Goal: Transaction & Acquisition: Purchase product/service

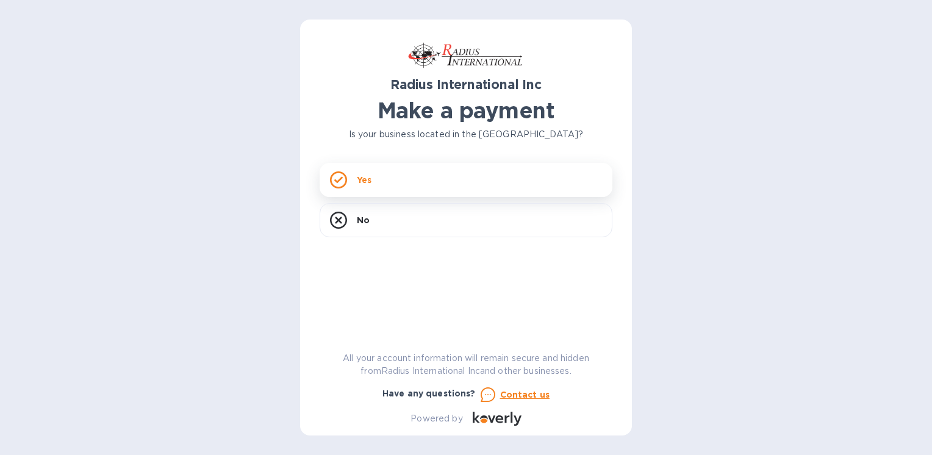
click at [415, 187] on div "Yes" at bounding box center [466, 180] width 293 height 34
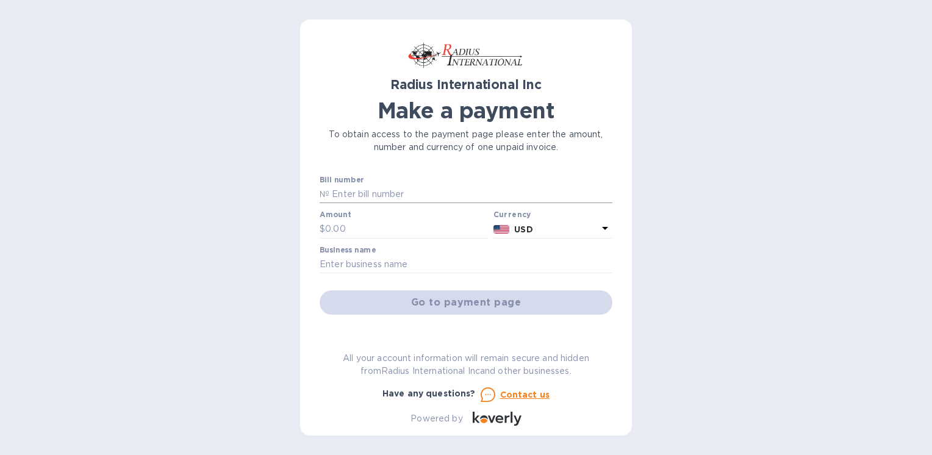
click at [412, 193] on input "text" at bounding box center [470, 194] width 283 height 18
click at [402, 189] on input "INV-00047162" at bounding box center [470, 194] width 283 height 18
type input "I"
paste input "SAE00097893"
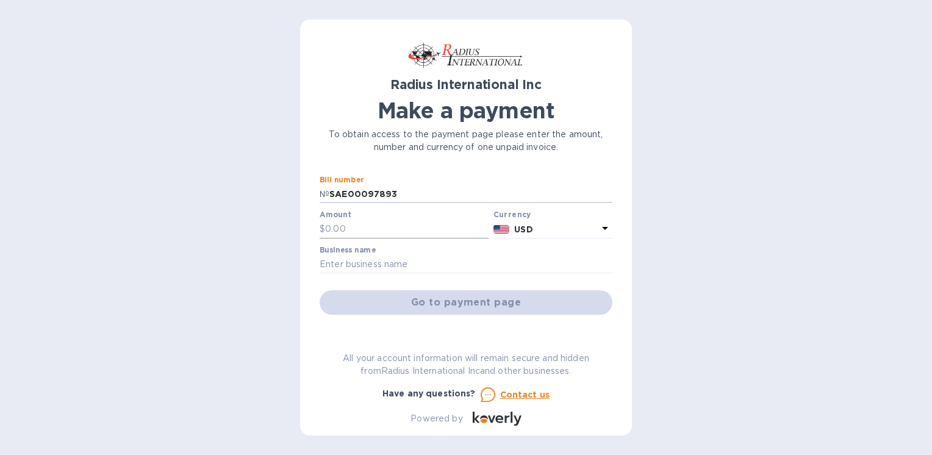
type input "SAE00097893"
click at [386, 231] on input "text" at bounding box center [406, 229] width 163 height 18
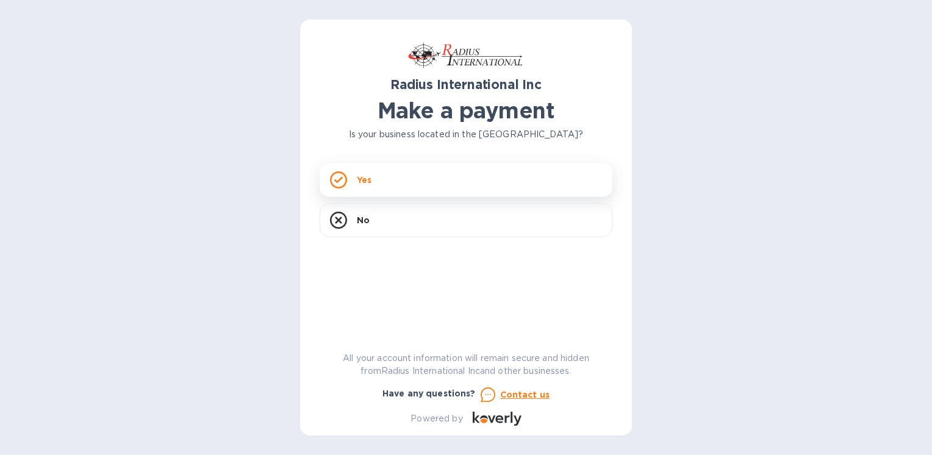
click at [425, 185] on div "Yes" at bounding box center [466, 180] width 293 height 34
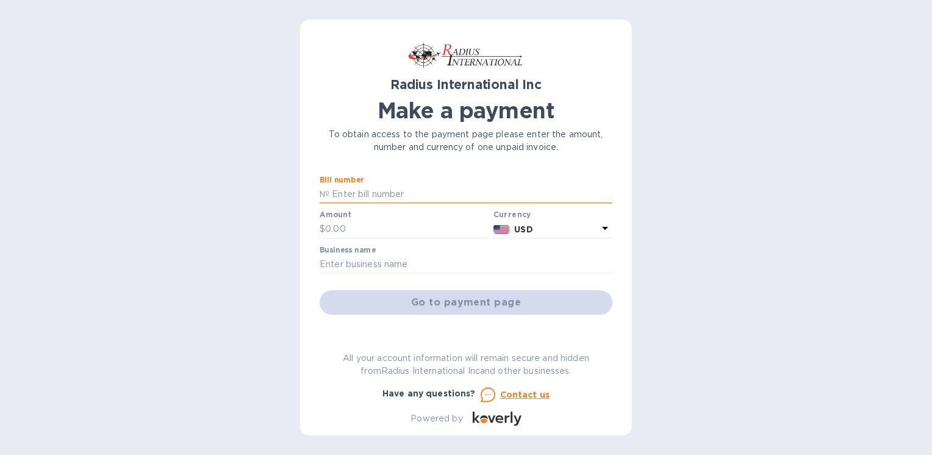
click at [425, 196] on input "text" at bounding box center [470, 194] width 283 height 18
paste input "SAE00097893"
type input "SAE00097893"
click at [382, 234] on input "text" at bounding box center [406, 229] width 163 height 18
type input "1,226.95"
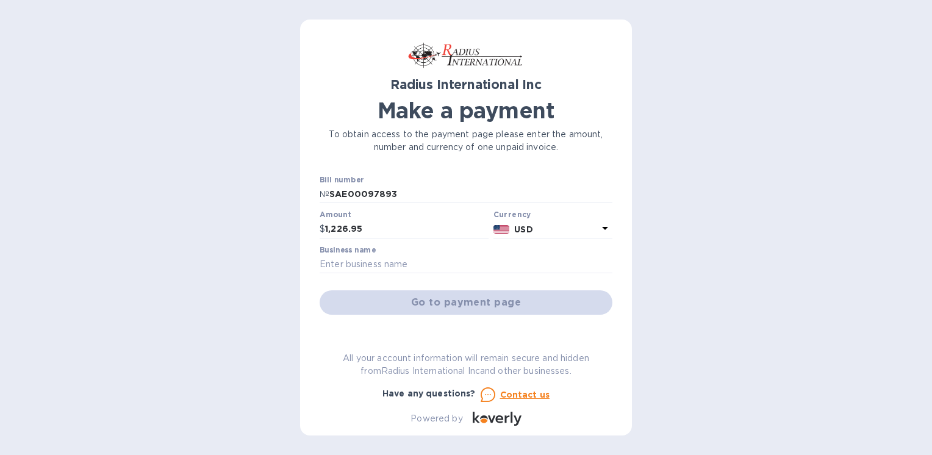
click at [384, 275] on div at bounding box center [466, 274] width 293 height 2
click at [385, 262] on input "text" at bounding box center [466, 265] width 293 height 18
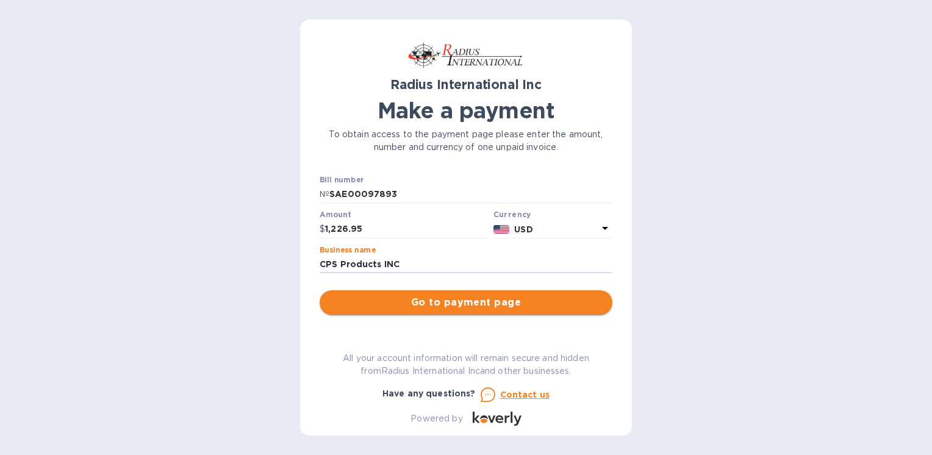
type input "CPS Products INC"
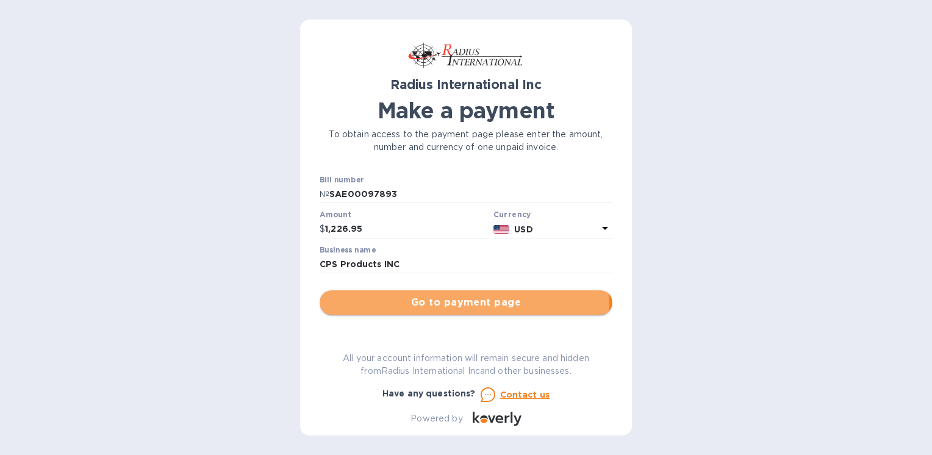
click at [435, 310] on button "Go to payment page" at bounding box center [466, 302] width 293 height 24
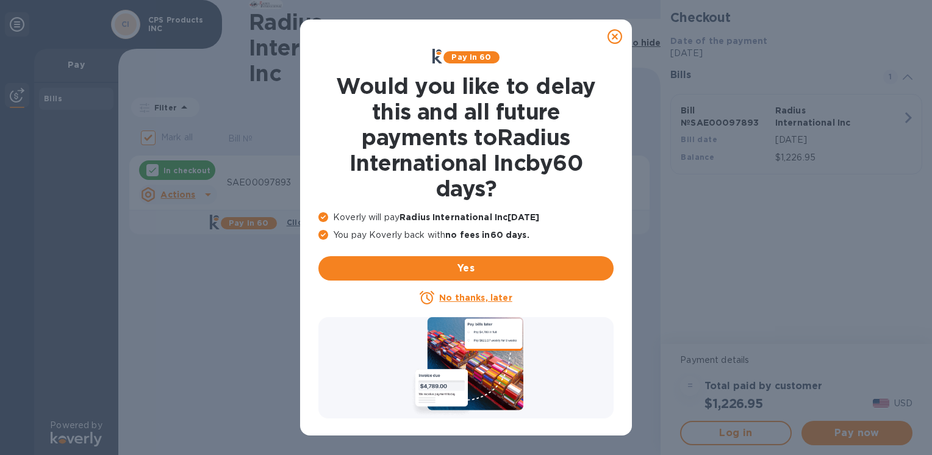
click at [620, 36] on icon at bounding box center [615, 36] width 15 height 15
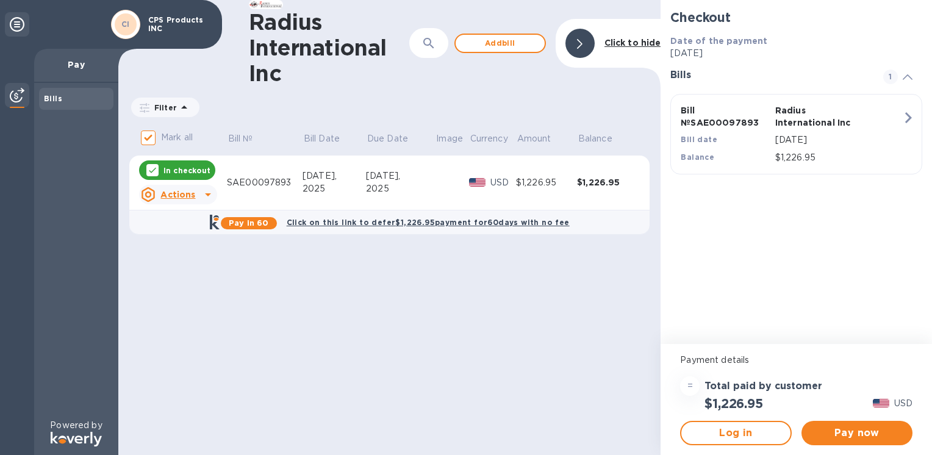
click at [188, 194] on u "Actions" at bounding box center [177, 195] width 35 height 10
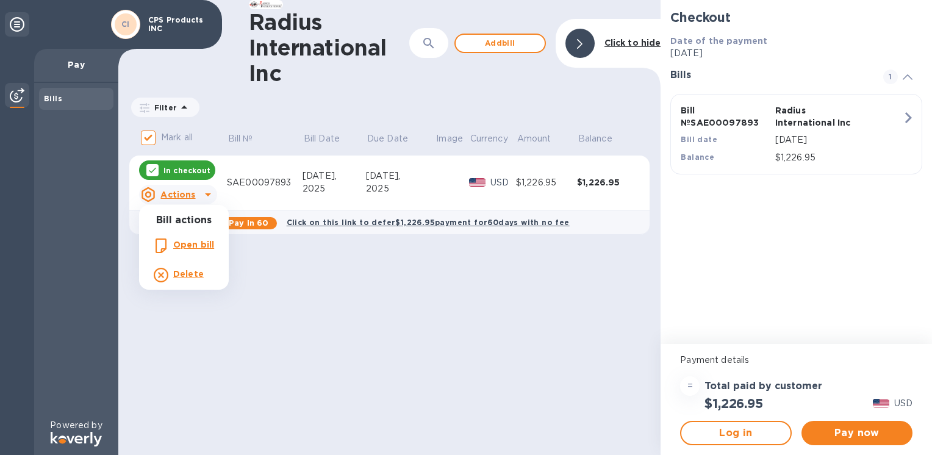
click at [817, 433] on div at bounding box center [466, 227] width 932 height 455
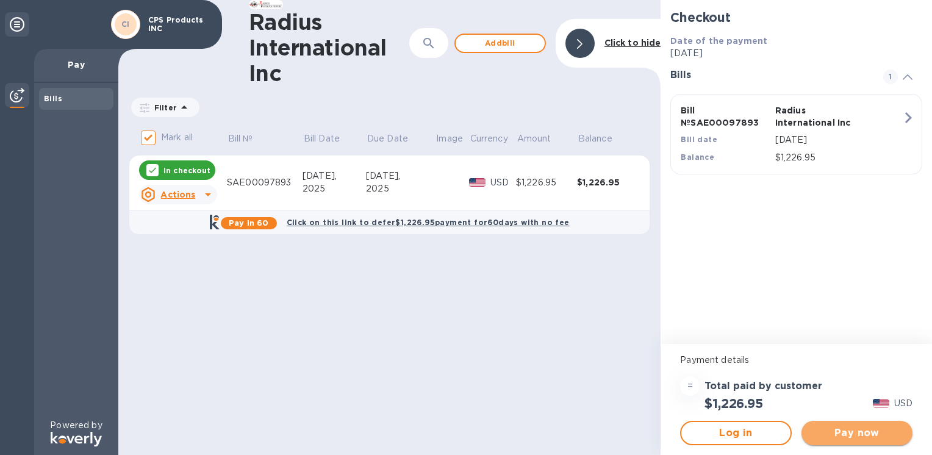
click at [836, 436] on span "Pay now" at bounding box center [857, 433] width 92 height 15
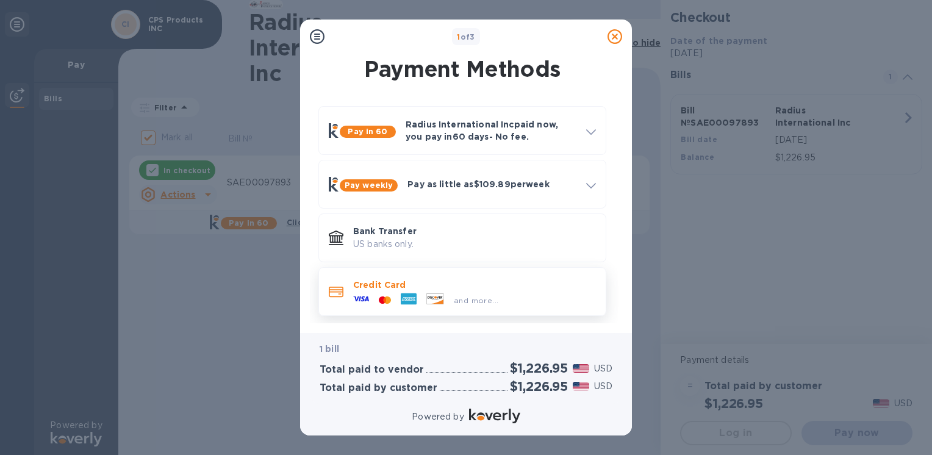
click at [376, 291] on div "and more..." at bounding box center [425, 300] width 155 height 18
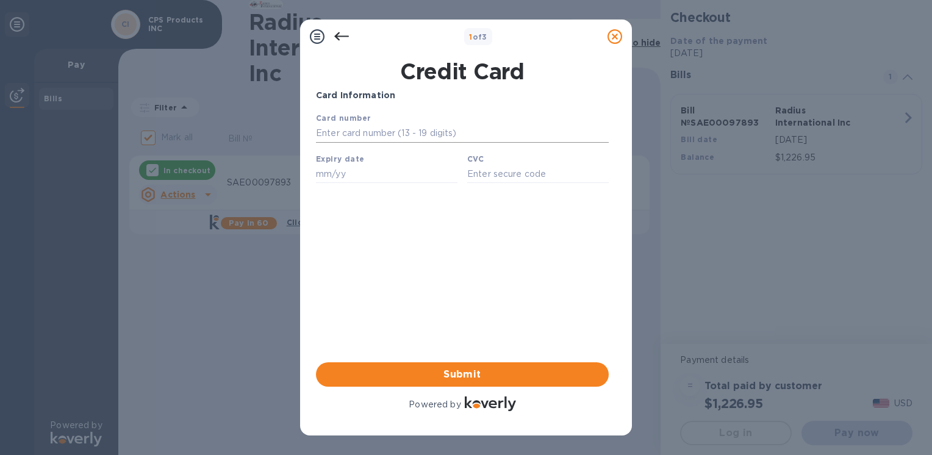
click at [330, 137] on input "text" at bounding box center [462, 133] width 293 height 18
paste input "0009 7893"
type input "0"
paste input "[CREDIT_CARD_NUMBER]"
type input "[CREDIT_CARD_NUMBER]"
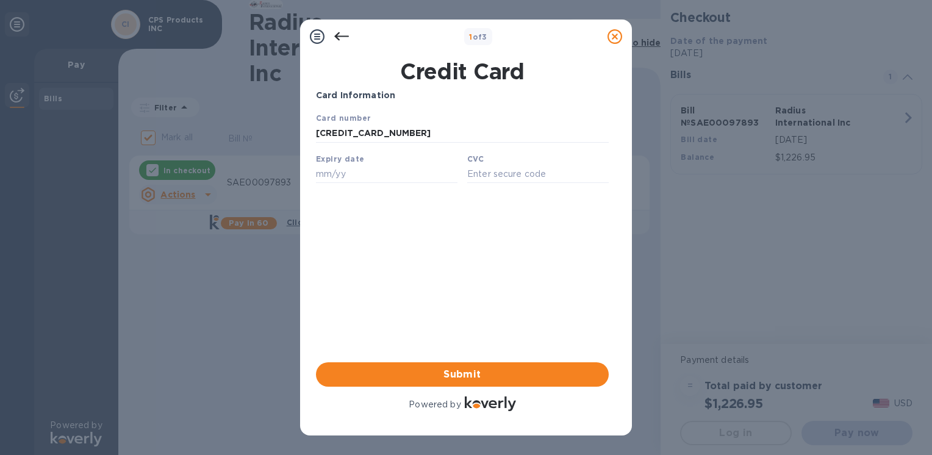
click at [377, 331] on div "Card Information Your browser does not support iframes Submit Powered by" at bounding box center [462, 251] width 293 height 325
click at [380, 172] on input "text" at bounding box center [387, 174] width 142 height 18
type input "03/26"
click at [495, 181] on input "text" at bounding box center [538, 174] width 142 height 18
type input "039"
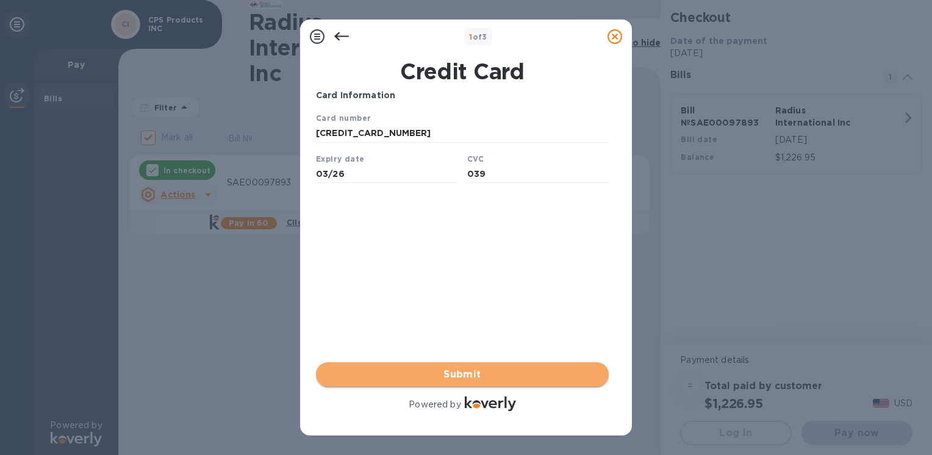
click at [444, 373] on span "Submit" at bounding box center [462, 374] width 273 height 15
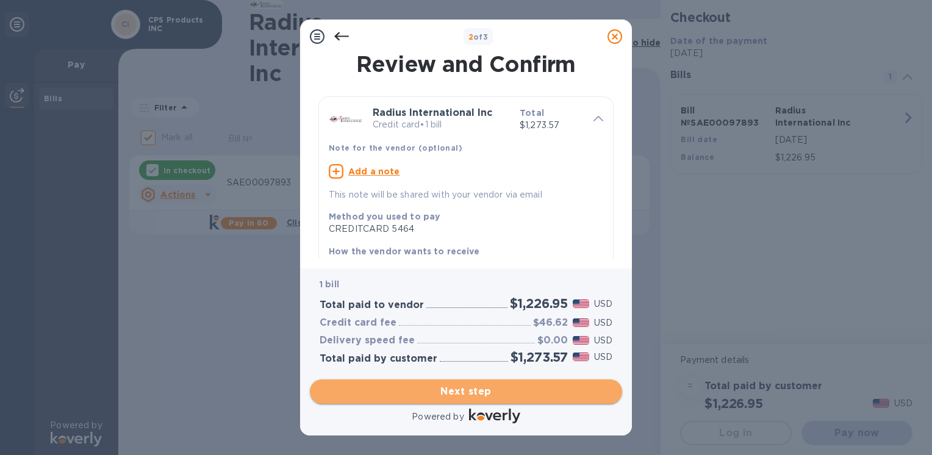
click at [358, 403] on button "Next step" at bounding box center [466, 391] width 312 height 24
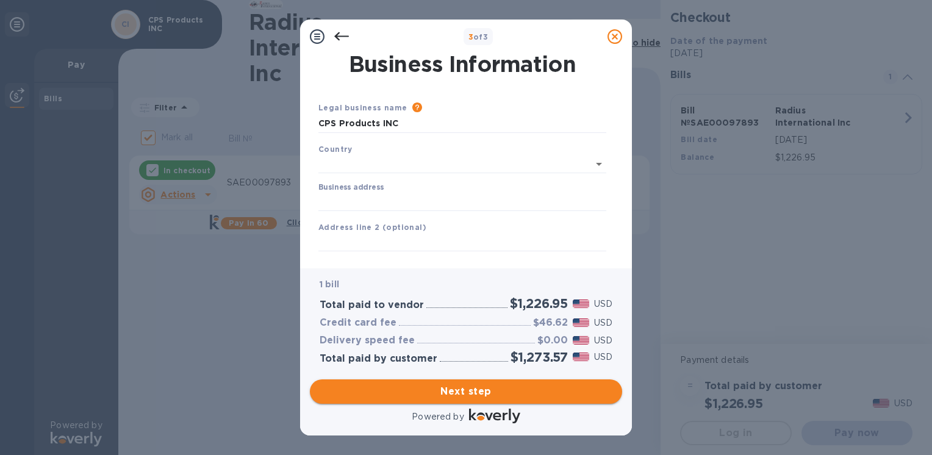
type input "[GEOGRAPHIC_DATA]"
click at [375, 192] on input "Business address" at bounding box center [462, 199] width 288 height 18
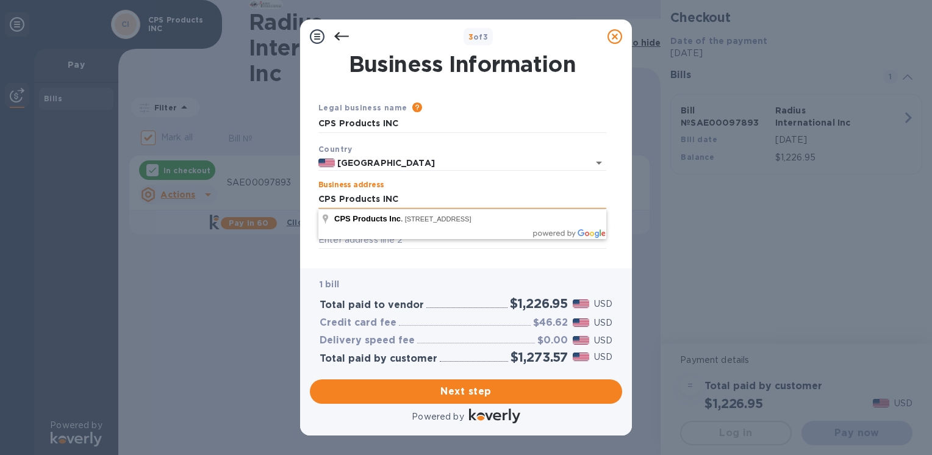
click at [430, 190] on input "CPS Products INC" at bounding box center [462, 199] width 288 height 18
type input "CPS Products INC"
click at [439, 296] on div "Total paid to vendor $1,226.95 USD" at bounding box center [466, 303] width 298 height 20
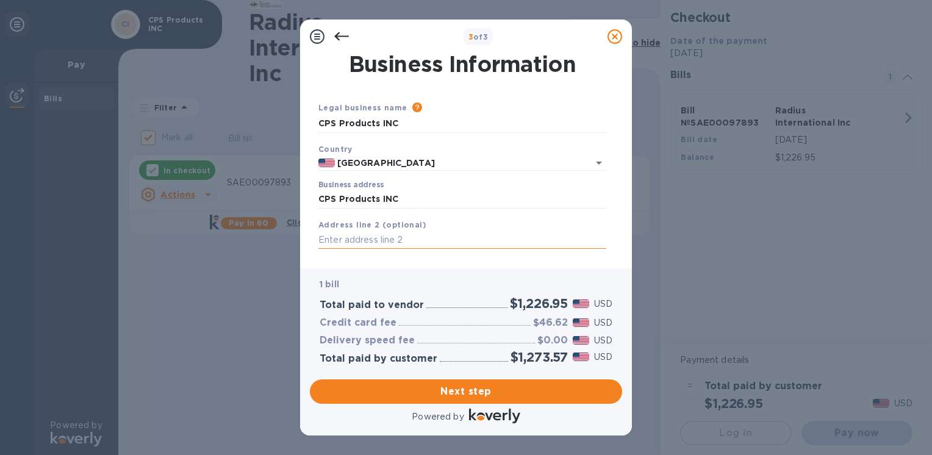
click at [373, 248] on input "text" at bounding box center [462, 240] width 288 height 18
type input "[STREET_ADDRESS]"
click at [431, 381] on button "Next step" at bounding box center [466, 391] width 312 height 24
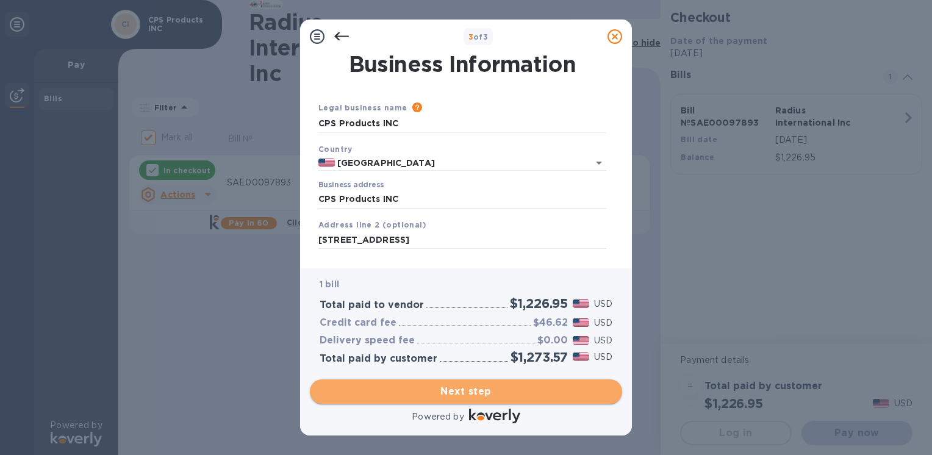
click at [429, 389] on span "Next step" at bounding box center [466, 391] width 293 height 15
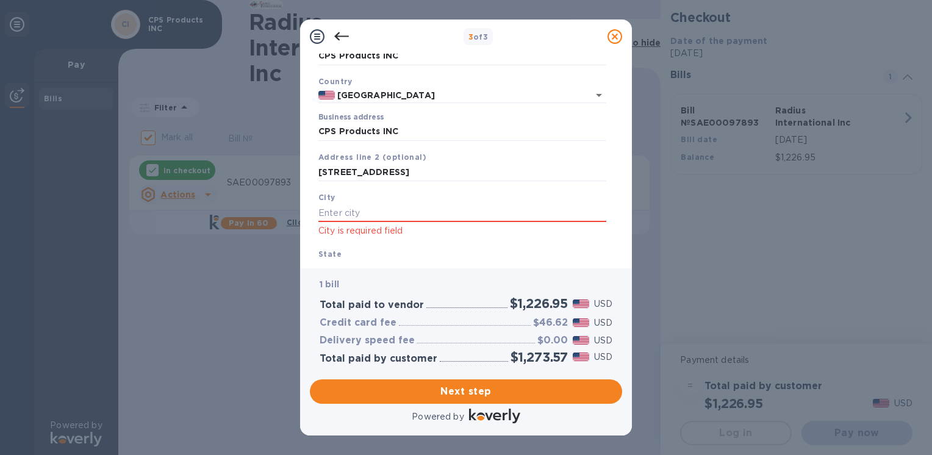
scroll to position [93, 0]
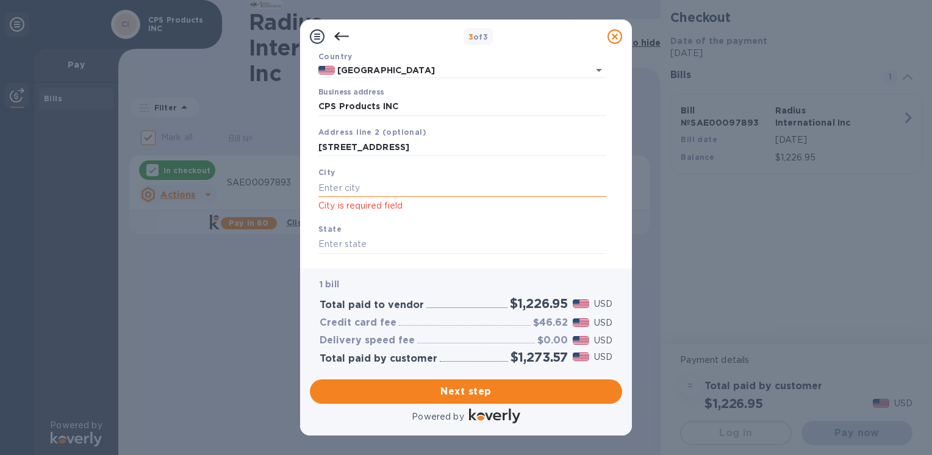
click at [363, 189] on input "text" at bounding box center [462, 188] width 288 height 18
type input "33025"
click at [411, 256] on div "Business Information Legal business name Please provide the legal name that app…" at bounding box center [466, 161] width 332 height 215
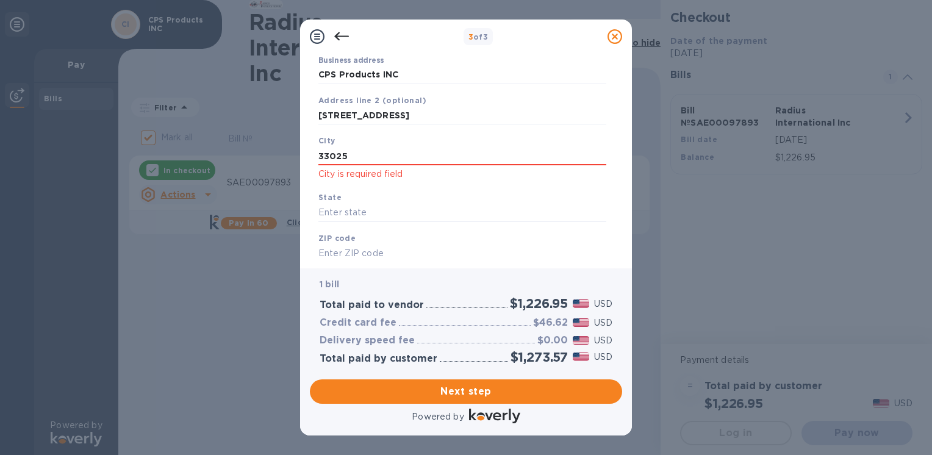
click at [411, 256] on input "text" at bounding box center [462, 254] width 288 height 18
click at [392, 222] on input "text" at bounding box center [462, 213] width 288 height 18
type input "Fl"
click at [380, 258] on input "text" at bounding box center [462, 254] width 288 height 18
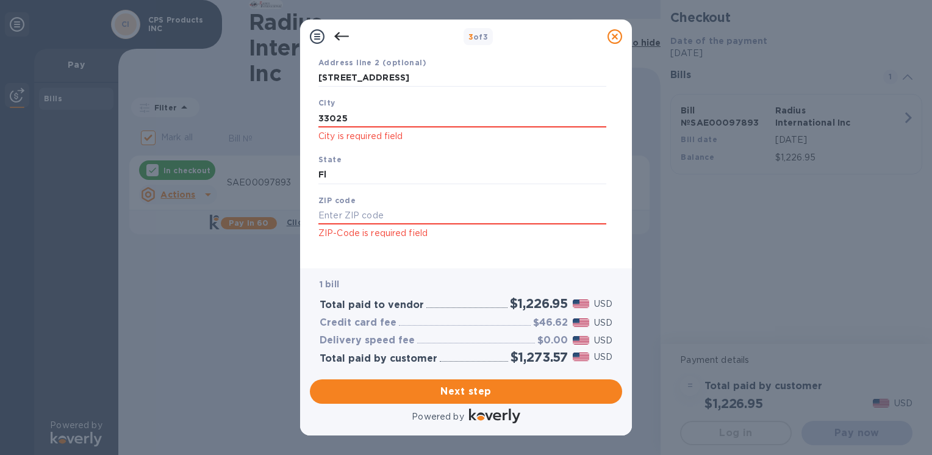
scroll to position [174, 0]
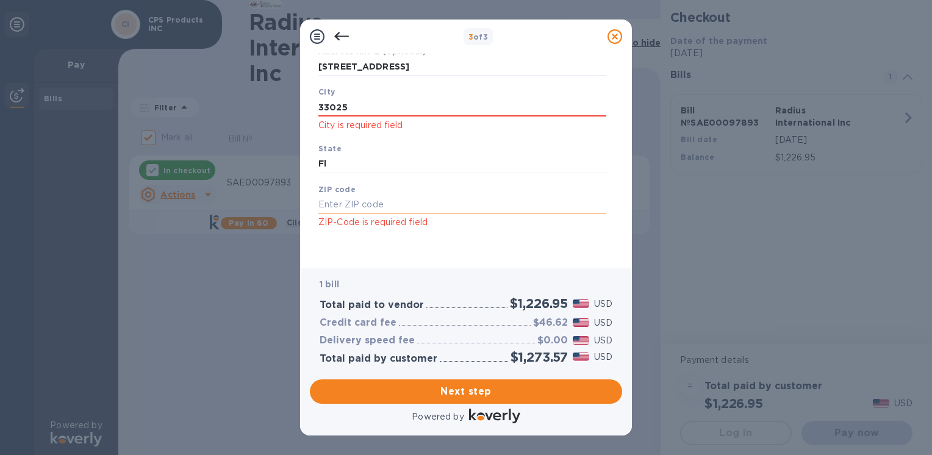
click at [411, 203] on input "text" at bounding box center [462, 205] width 288 height 18
type input "33025"
click at [542, 381] on button "Next step" at bounding box center [466, 391] width 312 height 24
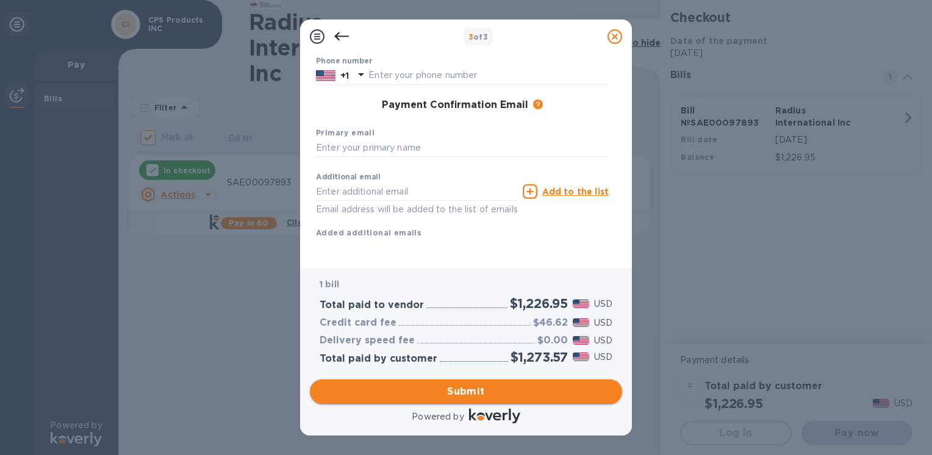
scroll to position [171, 0]
click at [365, 139] on input "text" at bounding box center [462, 148] width 293 height 18
type input "[EMAIL_ADDRESS][DOMAIN_NAME]"
type input "Finance Dept"
type input "CPS Products INC"
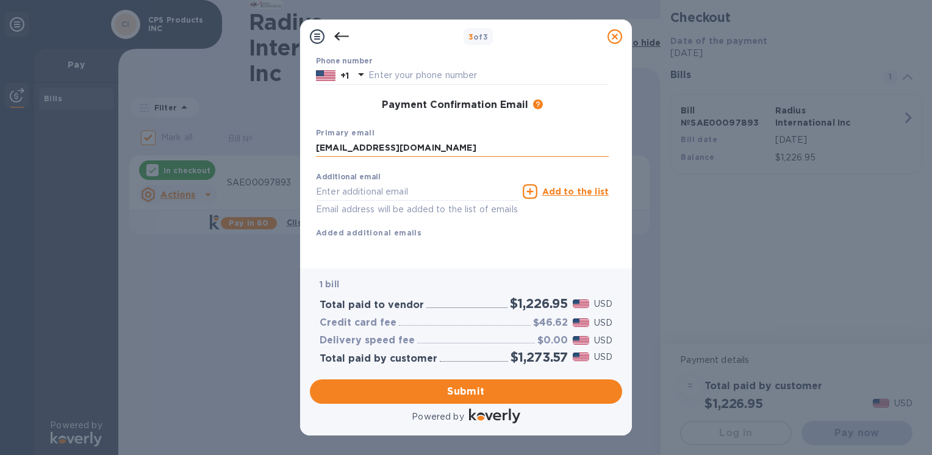
type input "3056874121"
type input "[EMAIL_ADDRESS][DOMAIN_NAME]"
click at [381, 228] on b "Added additional emails" at bounding box center [369, 232] width 106 height 9
click at [534, 184] on icon at bounding box center [530, 191] width 15 height 15
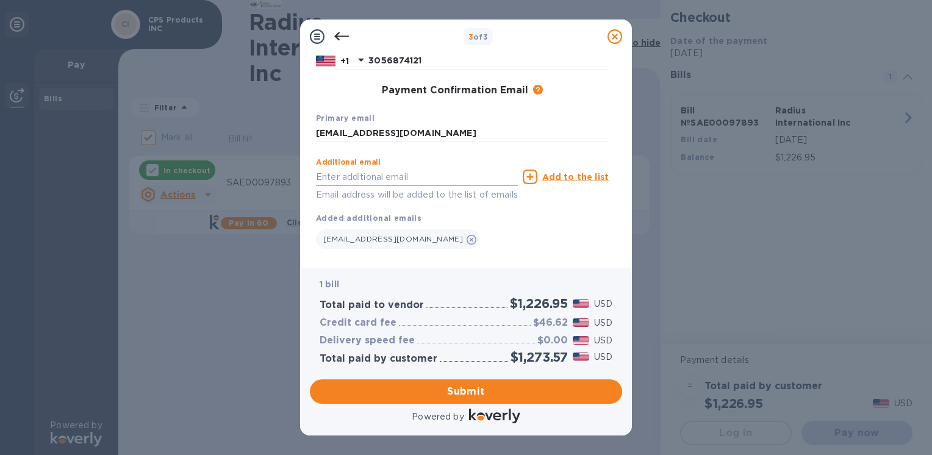
click at [376, 179] on input "text" at bounding box center [417, 177] width 202 height 18
type input "A"
paste input "[PERSON_NAME] <[EMAIL_ADDRESS][DOMAIN_NAME]>"
click at [380, 174] on input "[PERSON_NAME] <[EMAIL_ADDRESS][DOMAIN_NAME]>" at bounding box center [417, 177] width 202 height 18
click at [453, 178] on input "[EMAIL_ADDRESS][DOMAIN_NAME]>" at bounding box center [417, 177] width 202 height 18
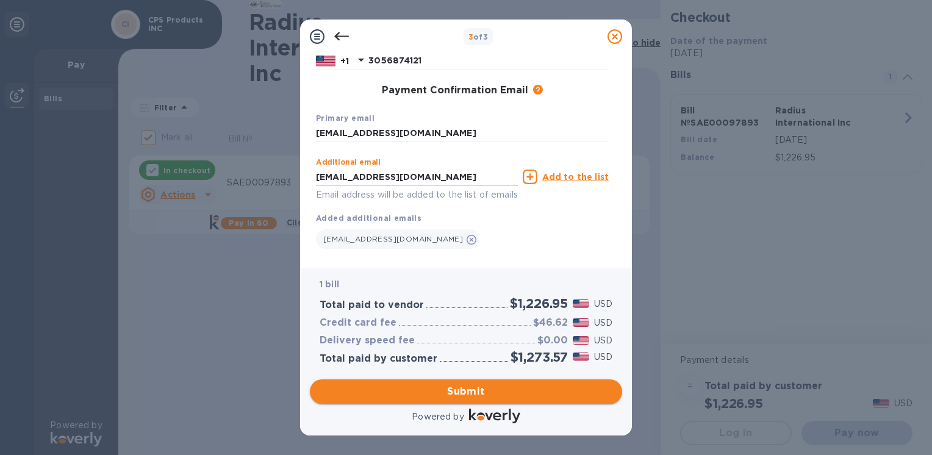
type input "[EMAIL_ADDRESS][DOMAIN_NAME]"
click at [473, 399] on span "Submit" at bounding box center [466, 391] width 293 height 15
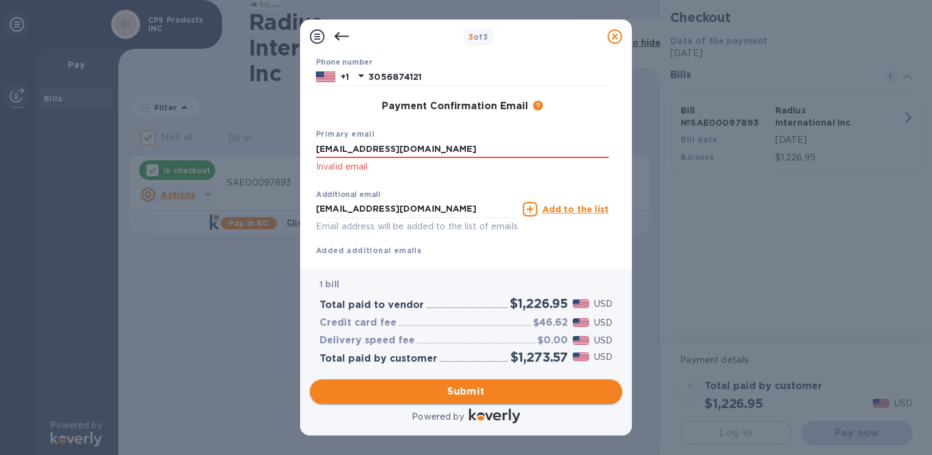
scroll to position [187, 0]
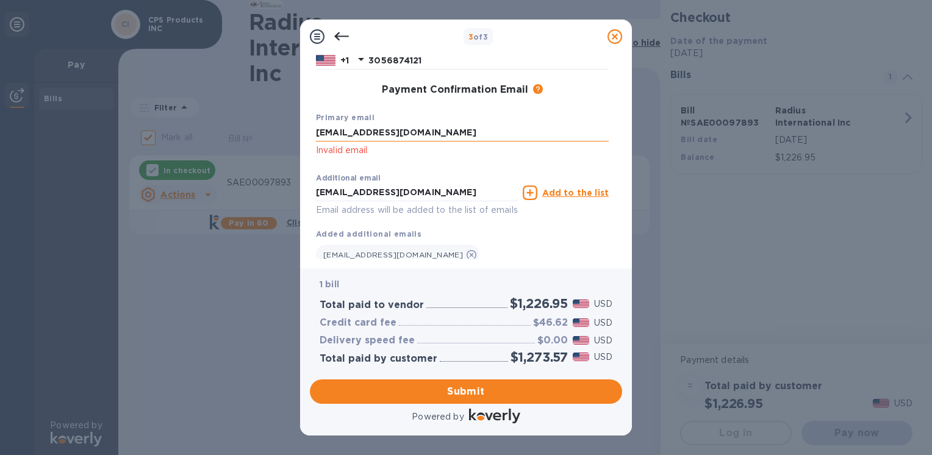
click at [349, 132] on input "[EMAIL_ADDRESS][DOMAIN_NAME]" at bounding box center [462, 133] width 293 height 18
type input "[EMAIL_ADDRESS][DOMAIN_NAME]"
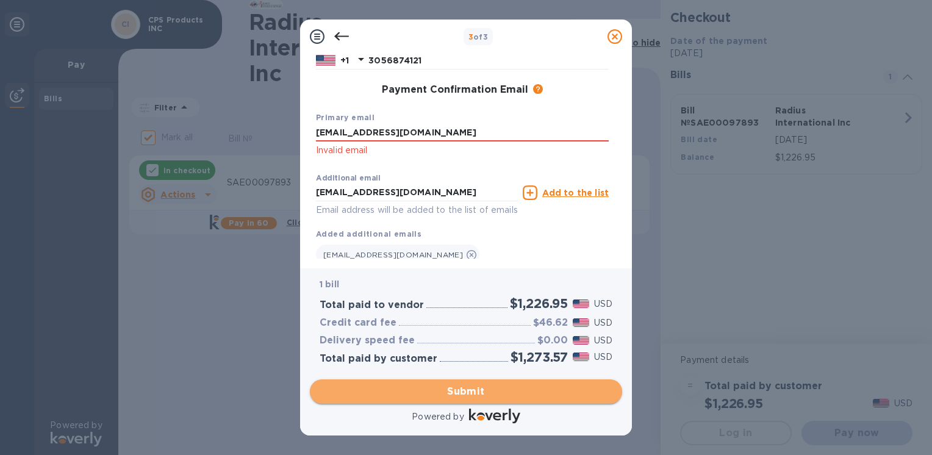
click at [506, 382] on button "Submit" at bounding box center [466, 391] width 312 height 24
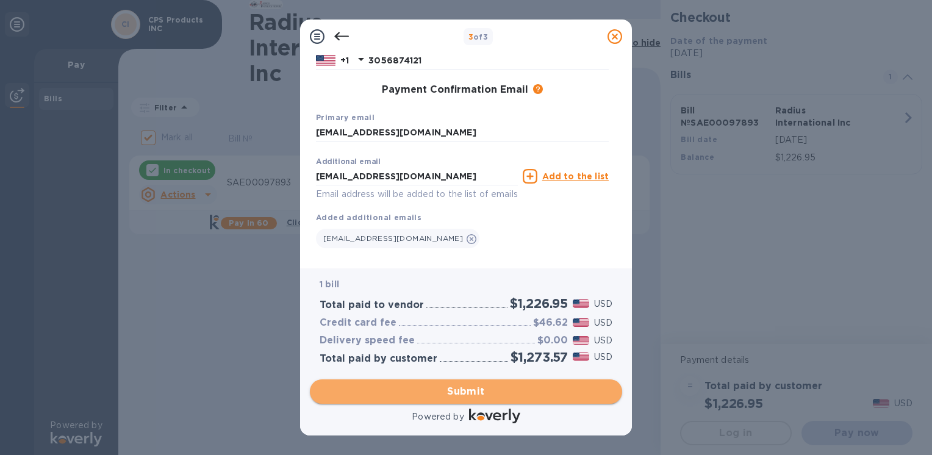
click at [496, 393] on span "Submit" at bounding box center [466, 391] width 293 height 15
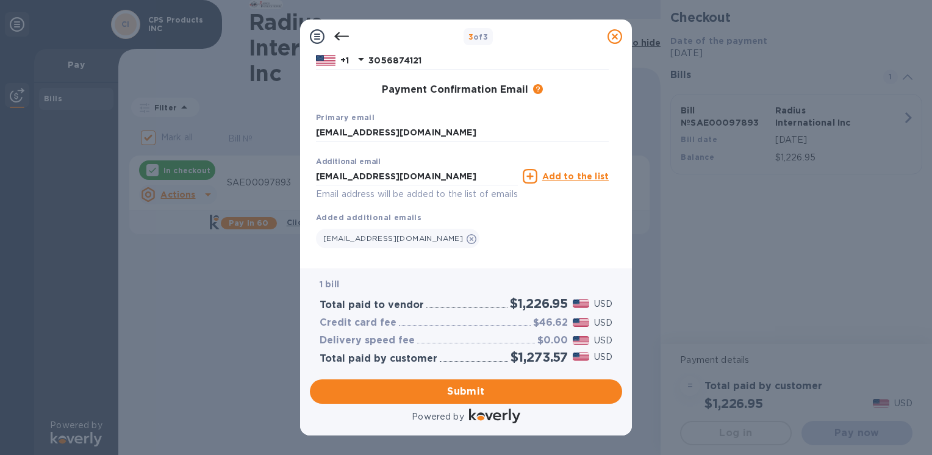
drag, startPoint x: 624, startPoint y: 223, endPoint x: 620, endPoint y: 265, distance: 42.3
click at [620, 265] on div "Payment Contact Information First name Finance Dept First name is a required fi…" at bounding box center [466, 161] width 332 height 215
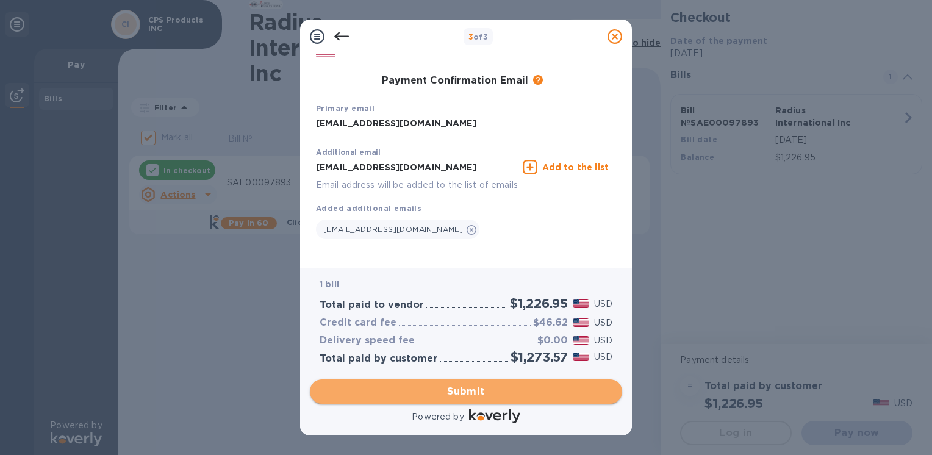
drag, startPoint x: 501, startPoint y: 399, endPoint x: 459, endPoint y: 397, distance: 42.7
click at [459, 397] on span "Submit" at bounding box center [466, 391] width 293 height 15
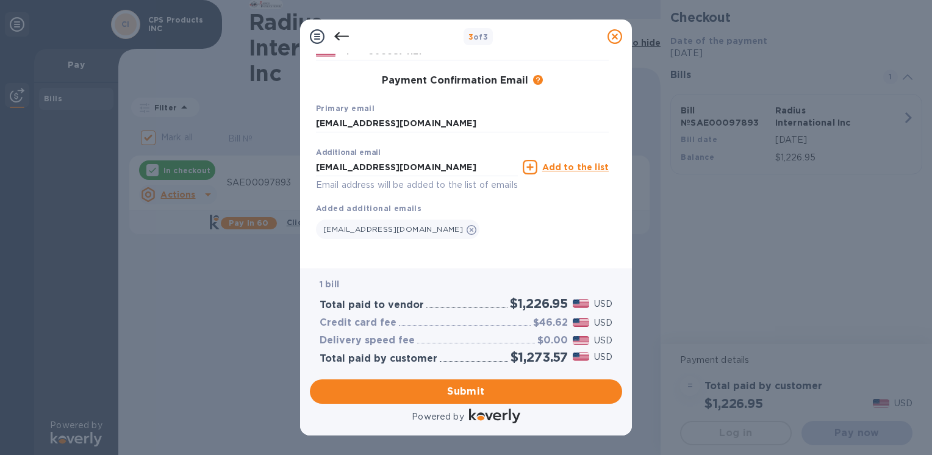
click at [529, 160] on icon at bounding box center [530, 167] width 15 height 15
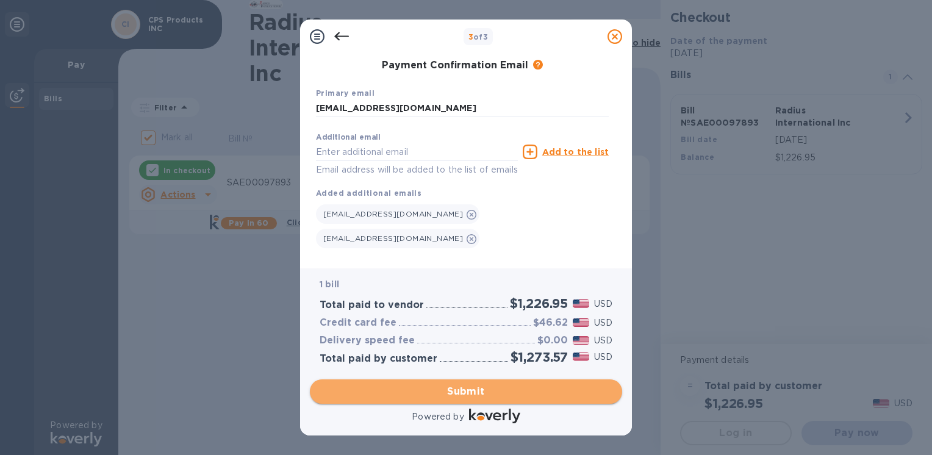
click at [451, 389] on span "Submit" at bounding box center [466, 391] width 293 height 15
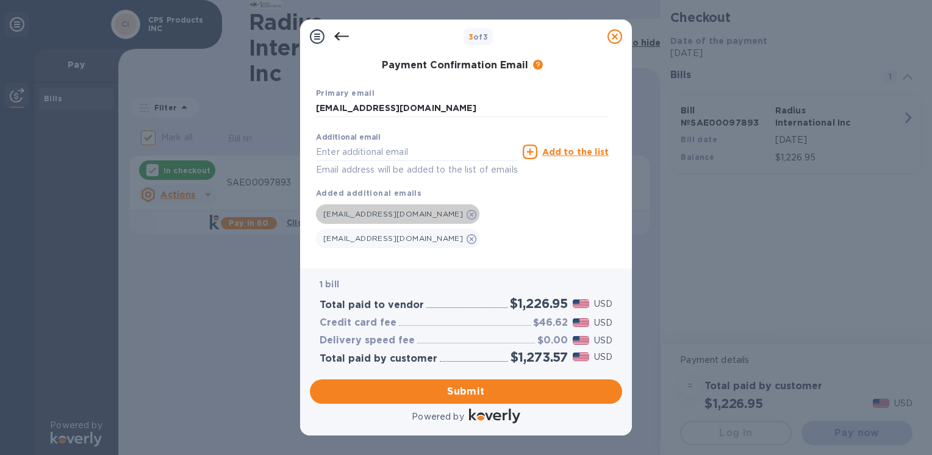
click at [467, 217] on icon at bounding box center [472, 215] width 10 height 10
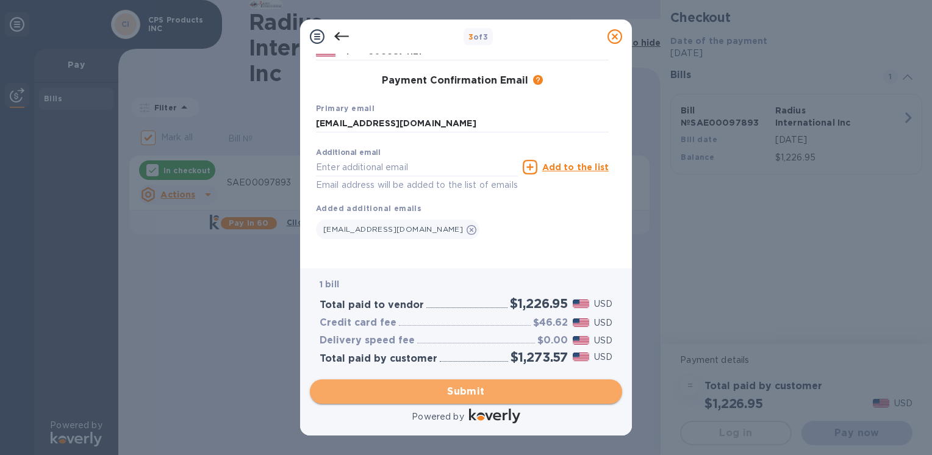
click at [437, 384] on span "Submit" at bounding box center [466, 391] width 293 height 15
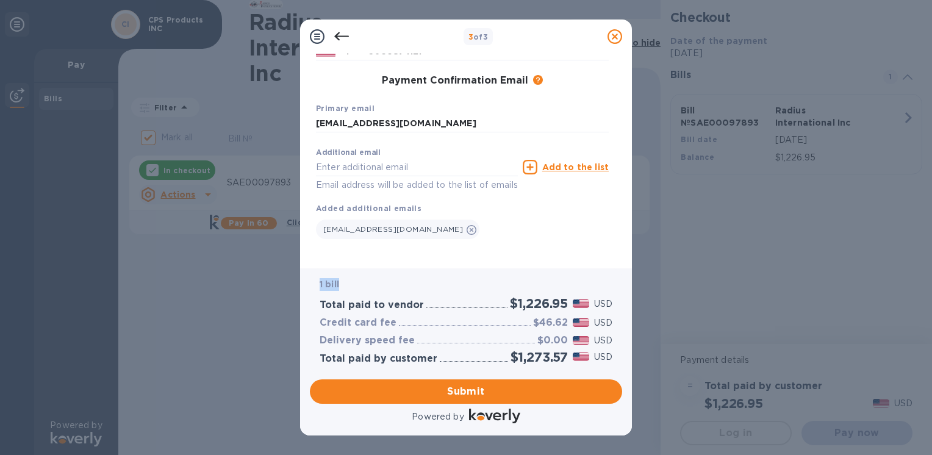
drag, startPoint x: 622, startPoint y: 239, endPoint x: 620, endPoint y: 272, distance: 33.6
click at [620, 272] on div "3 of 3 Payment Contact Information First name Finance Dept First name is a requ…" at bounding box center [466, 228] width 332 height 416
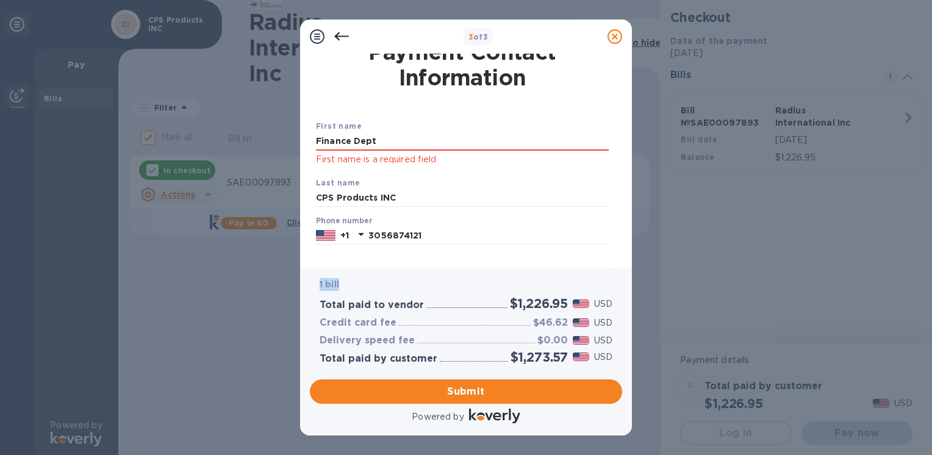
scroll to position [0, 0]
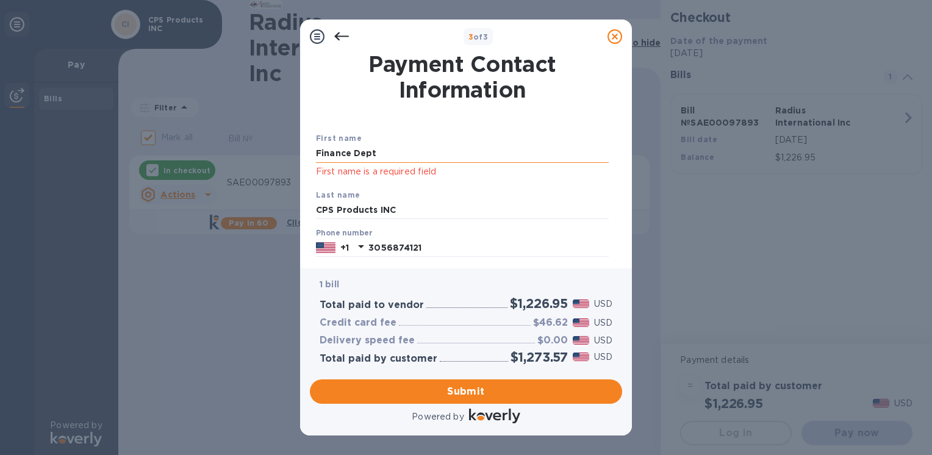
click at [417, 151] on input "Finance Dept" at bounding box center [462, 154] width 293 height 18
type input "F"
type input "V"
type input "CPS Products INC"
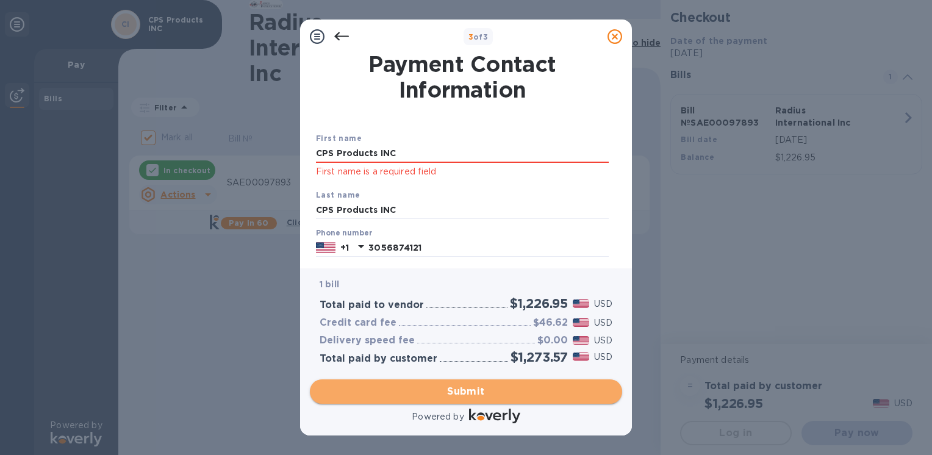
click at [430, 394] on span "Submit" at bounding box center [466, 391] width 293 height 15
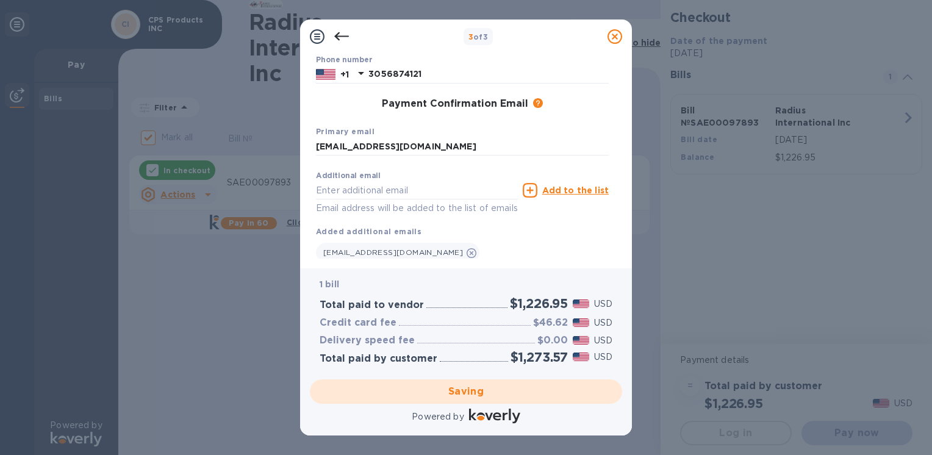
scroll to position [195, 0]
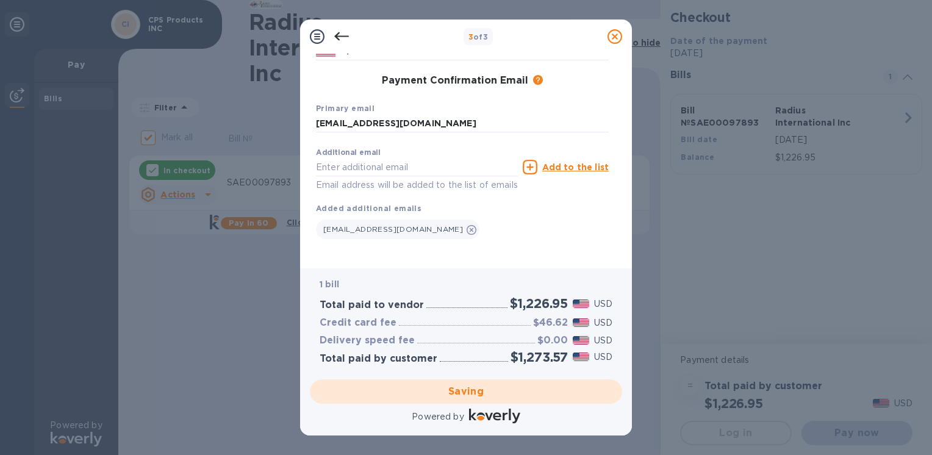
checkbox input "false"
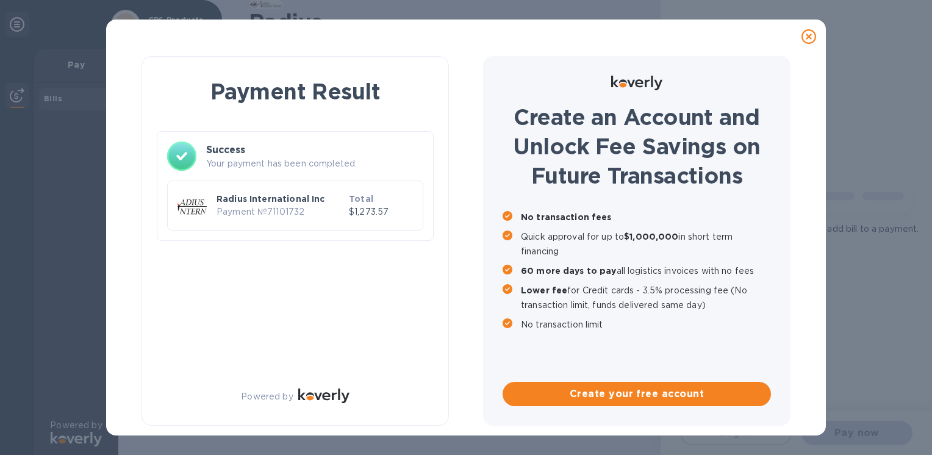
scroll to position [0, 0]
